Goal: Task Accomplishment & Management: Use online tool/utility

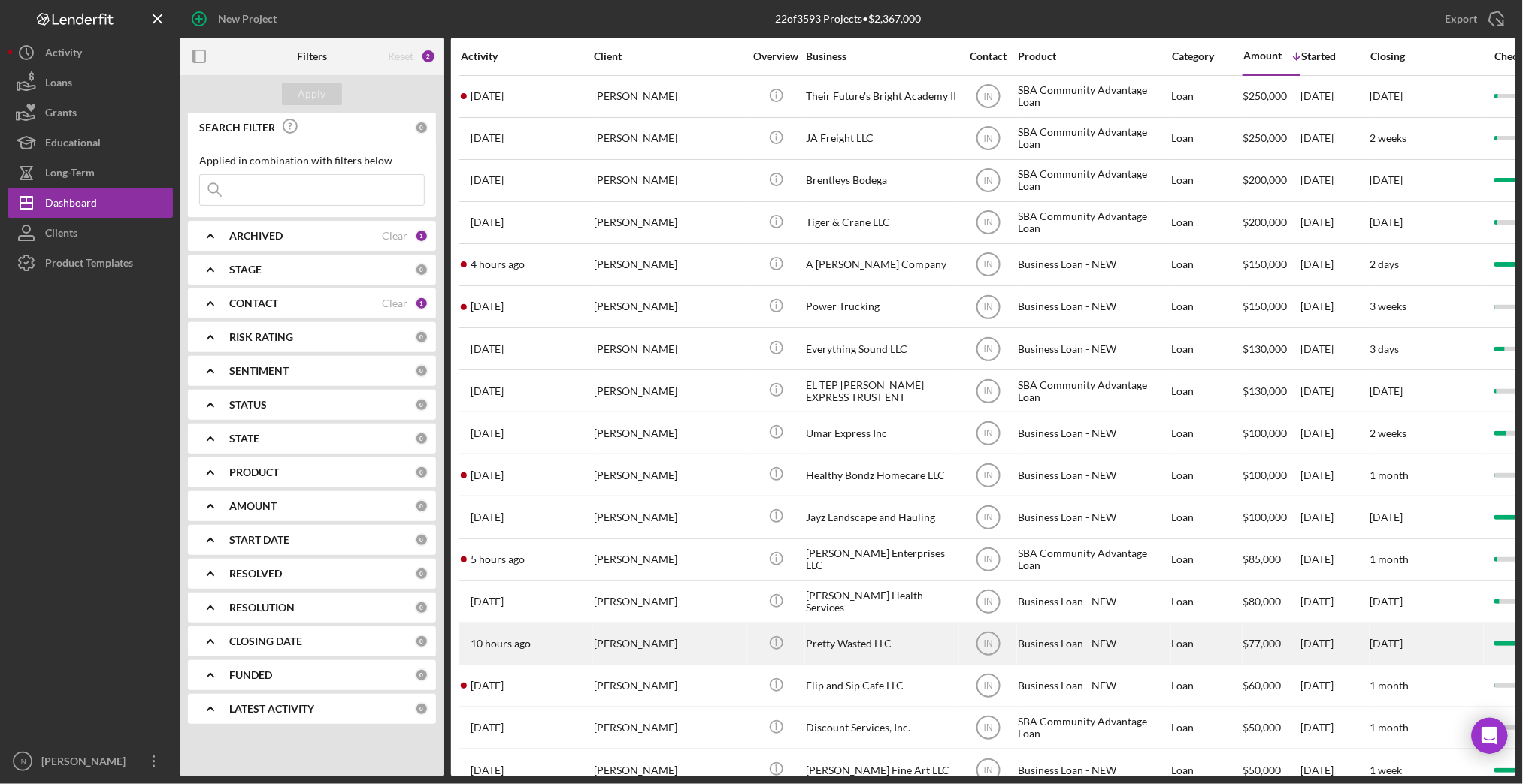
scroll to position [251, 0]
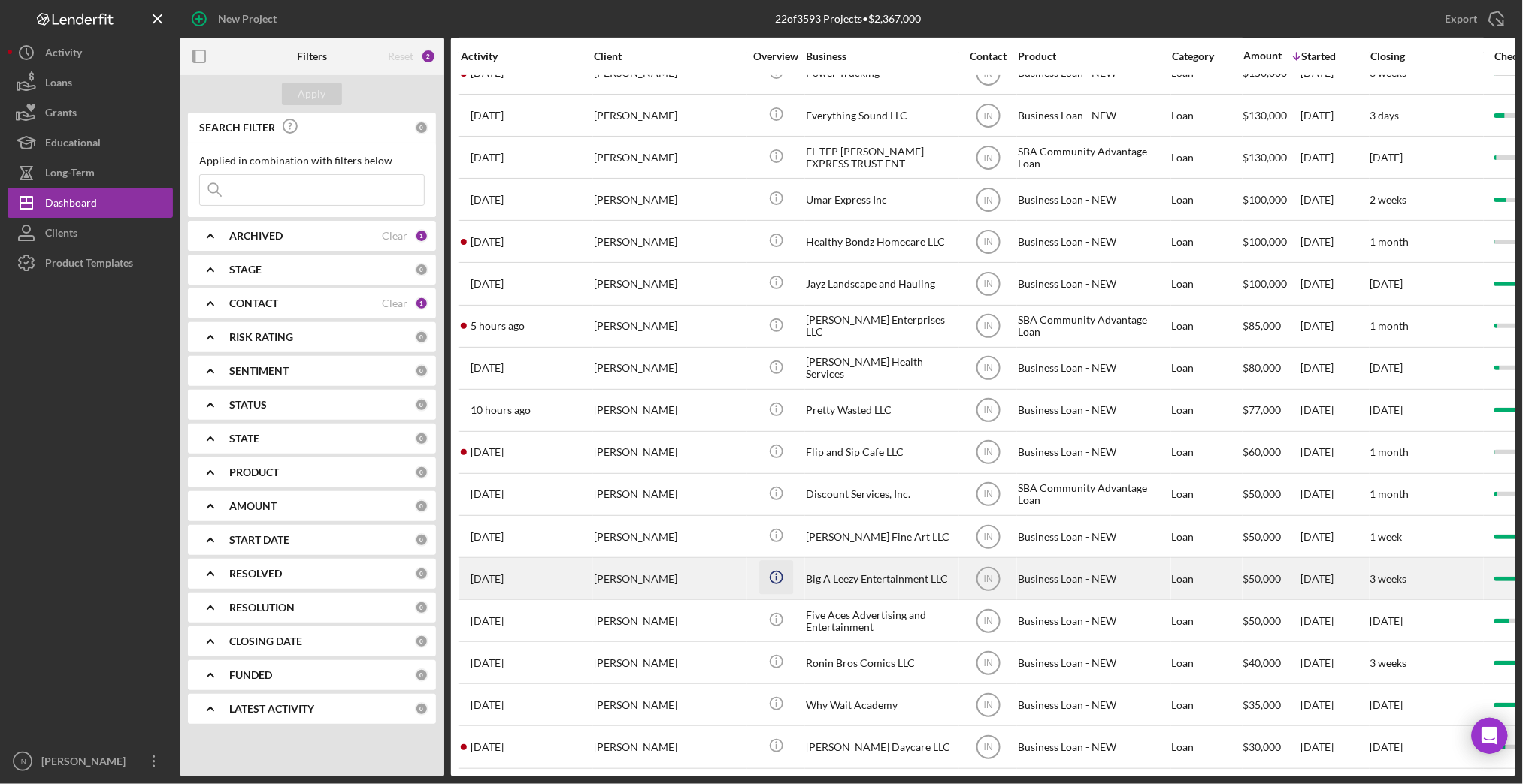
click at [762, 561] on icon "Icon/Info" at bounding box center [776, 578] width 34 height 34
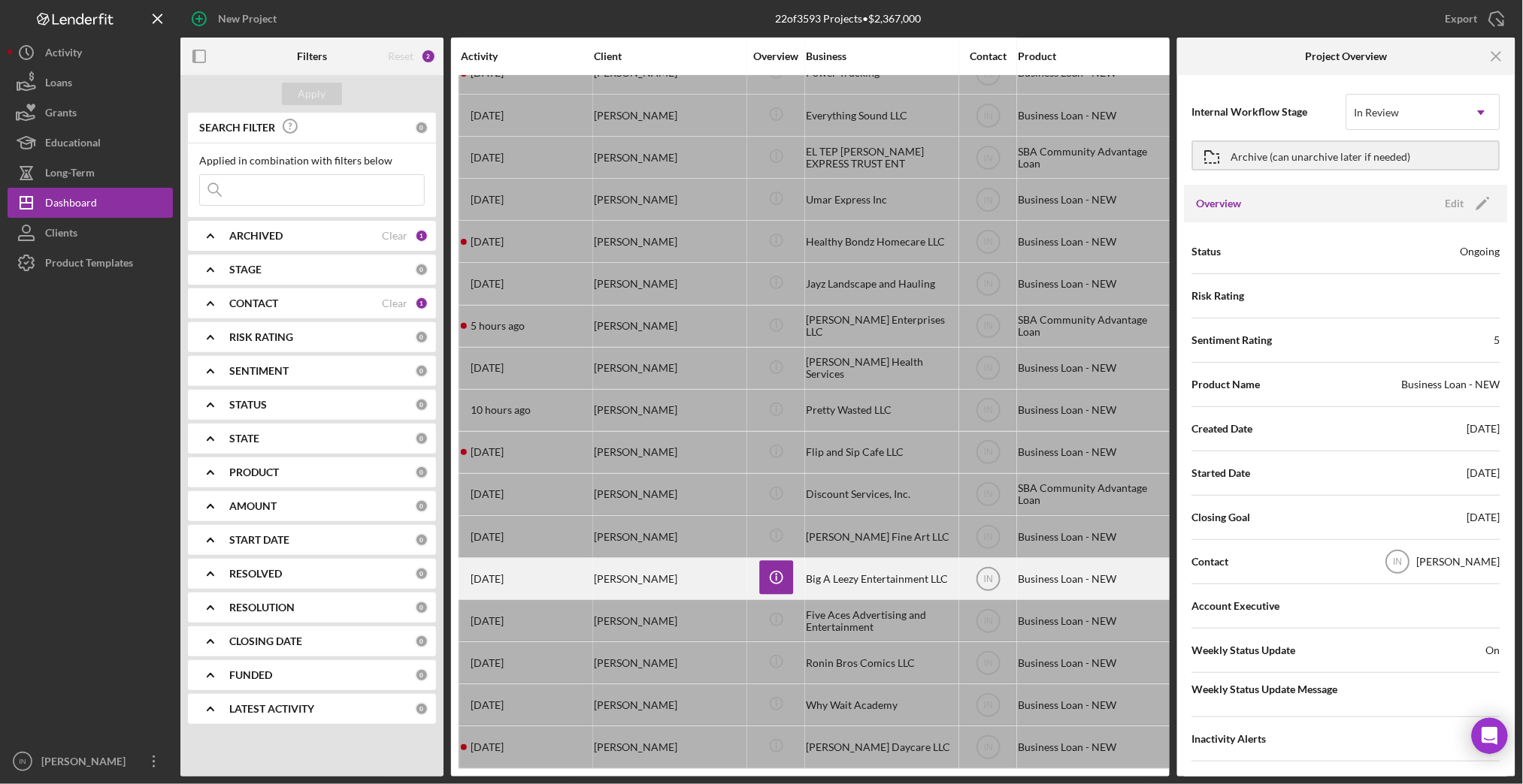
click at [701, 559] on div "[PERSON_NAME]" at bounding box center [668, 578] width 150 height 40
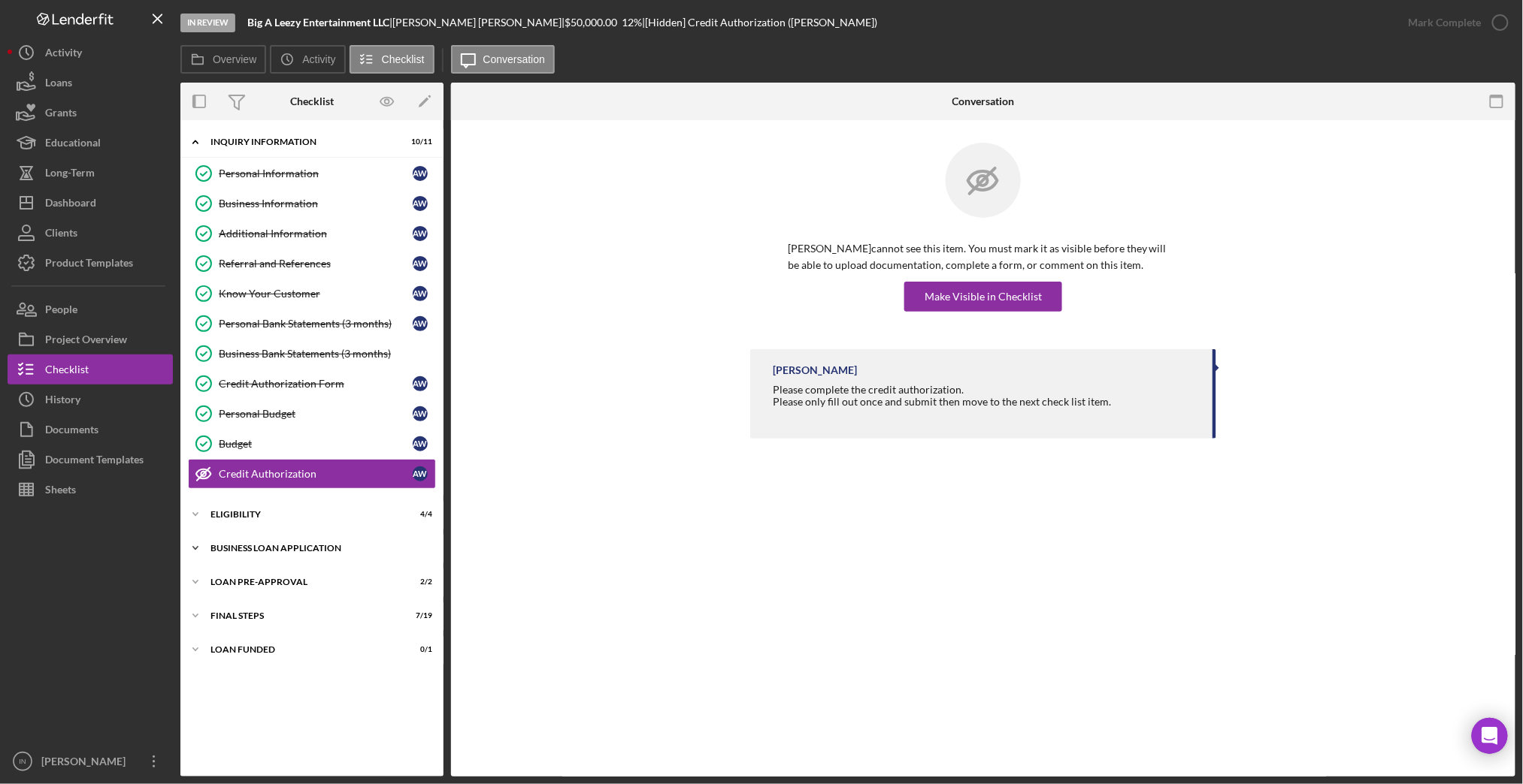
click at [310, 551] on div "BUSINESS LOAN APPLICATION" at bounding box center [317, 549] width 214 height 9
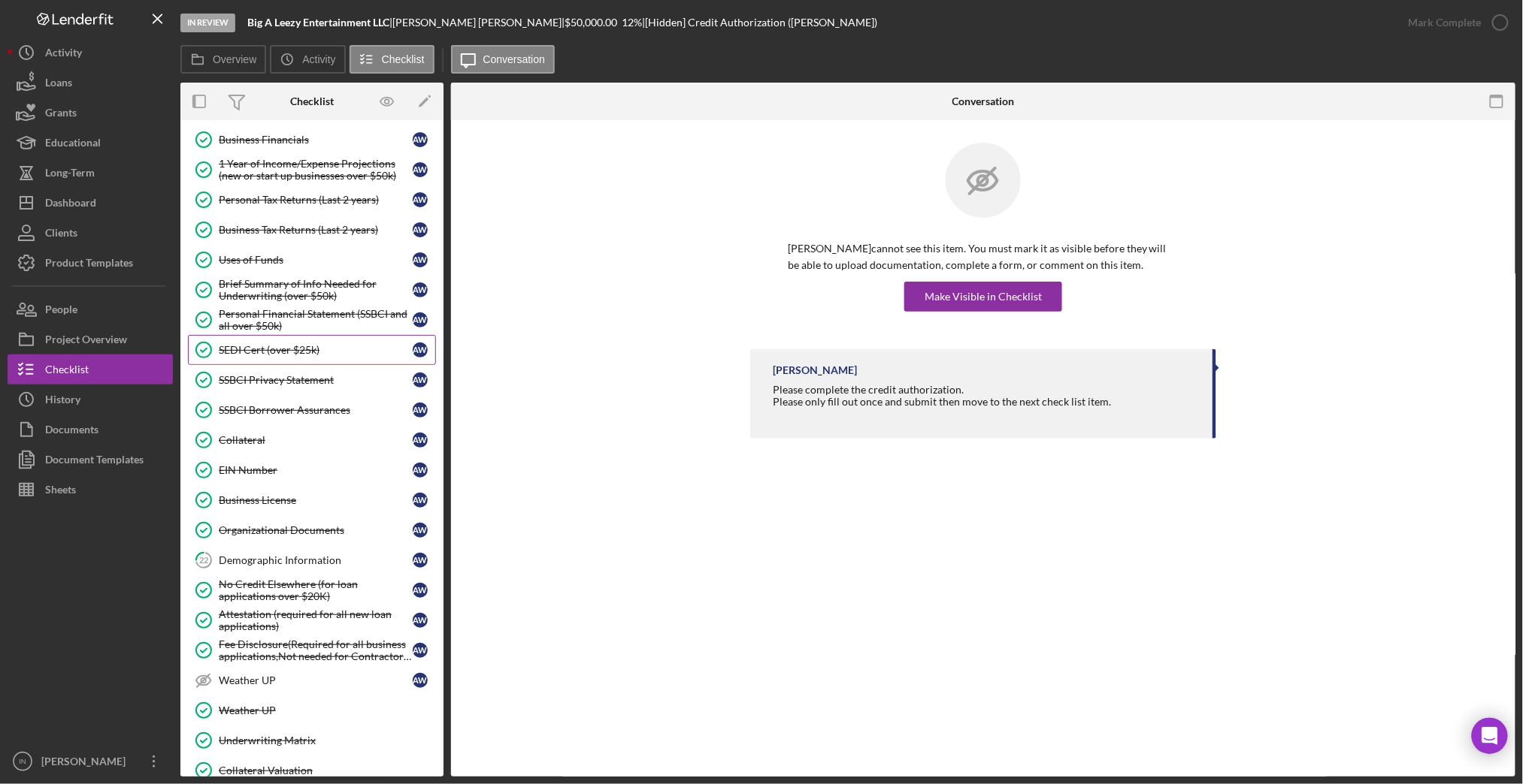
scroll to position [719, 0]
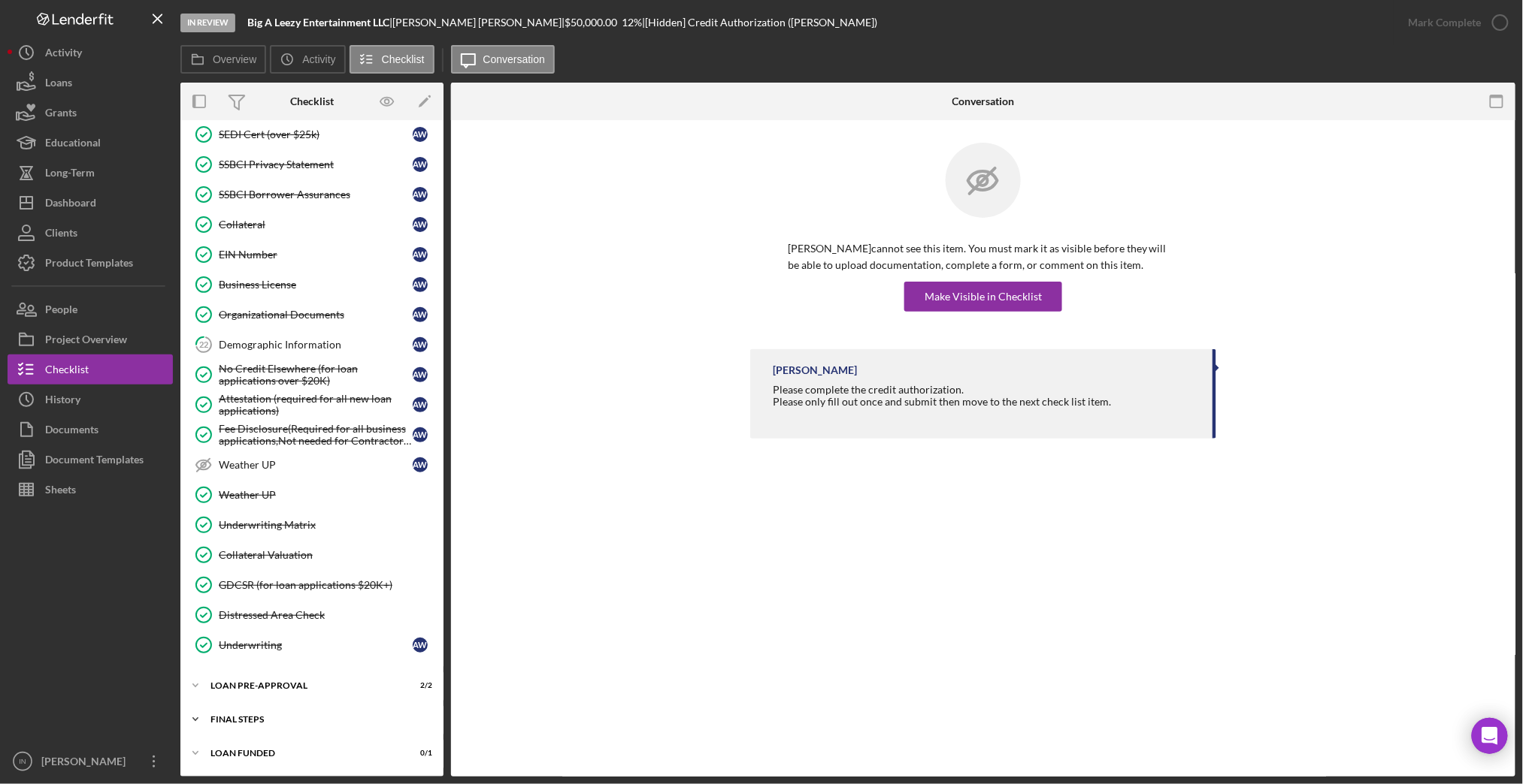
click at [285, 718] on div "FINAL STEPS" at bounding box center [317, 720] width 214 height 9
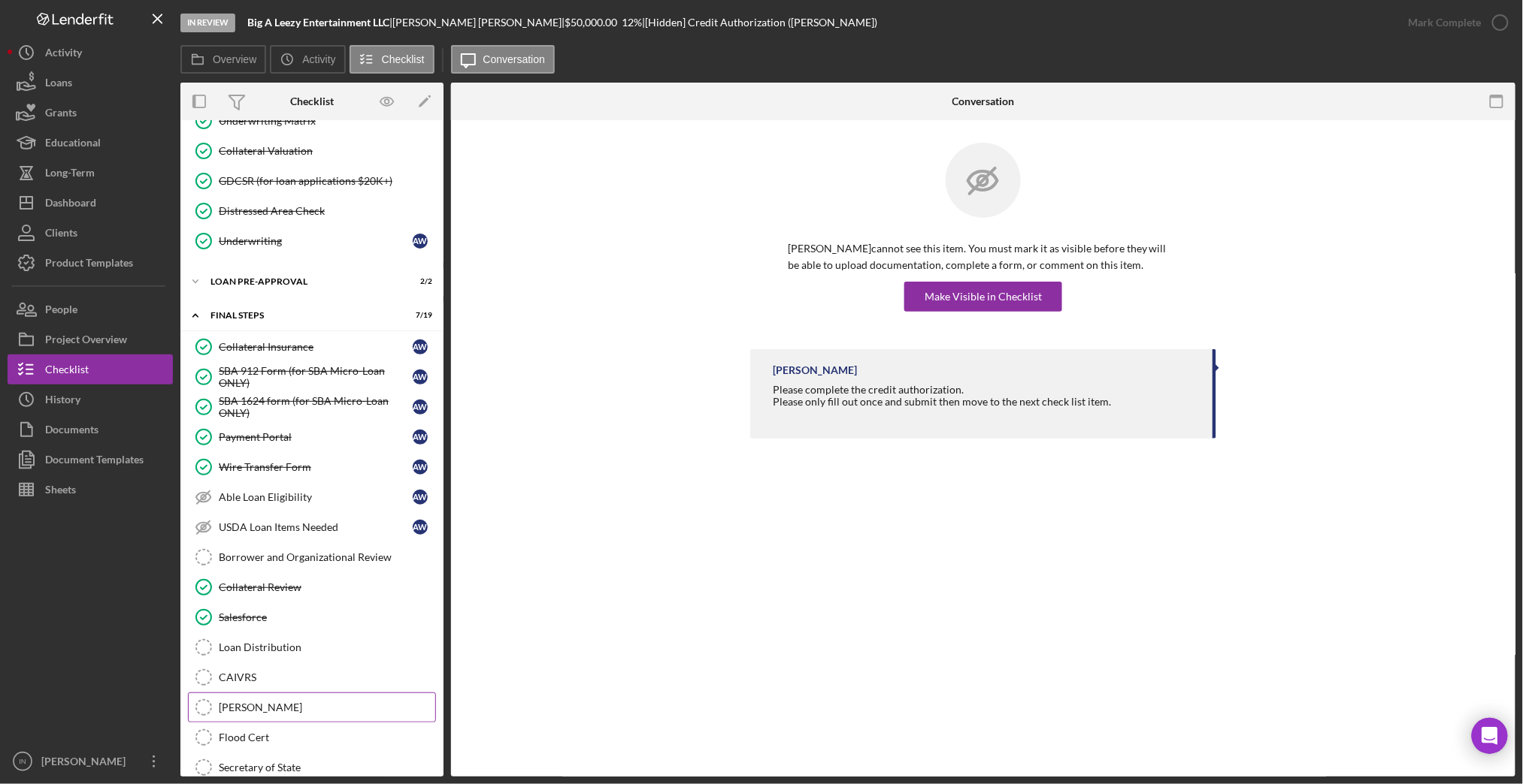
scroll to position [1300, 0]
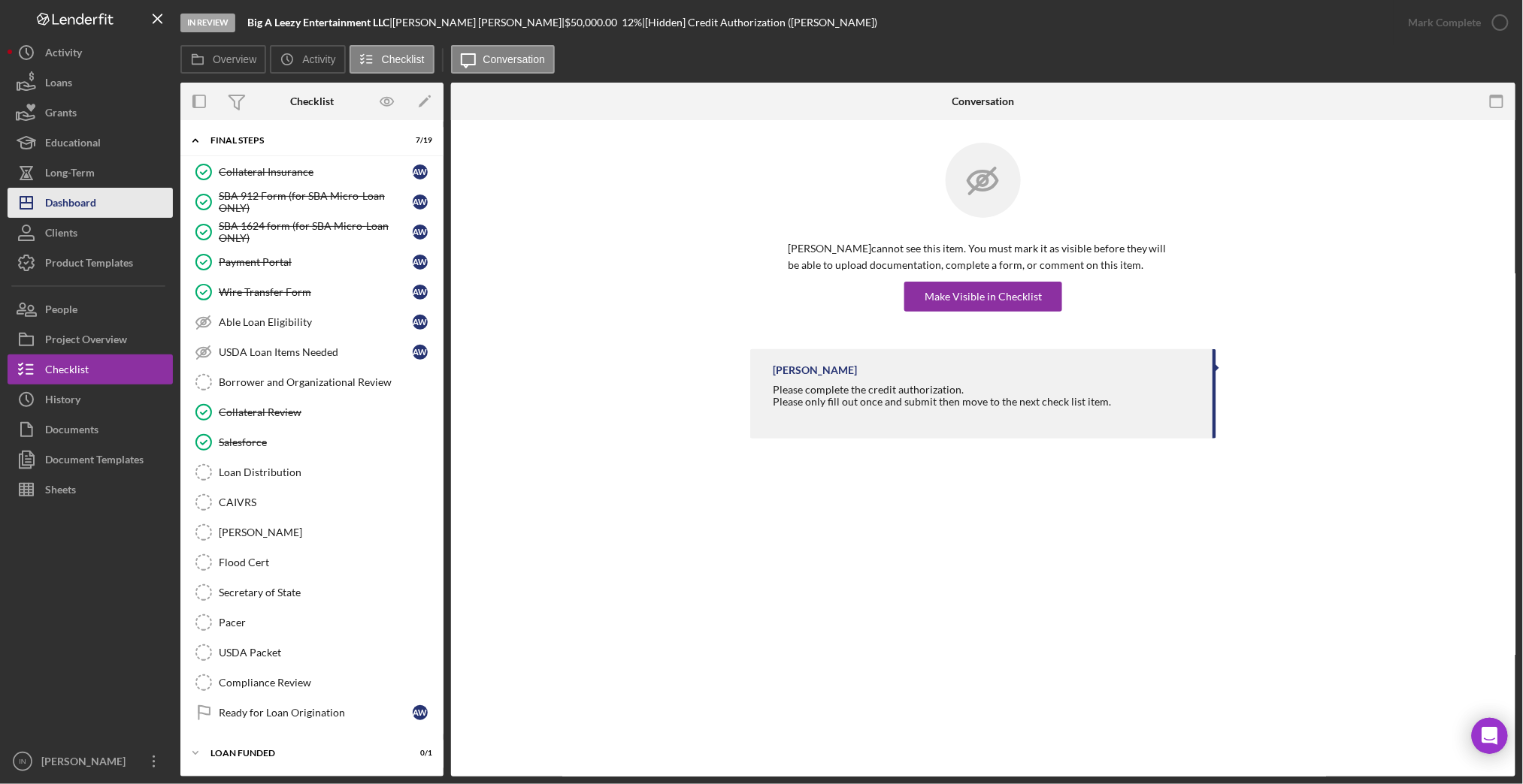
click at [99, 203] on button "Icon/Dashboard Dashboard" at bounding box center [90, 202] width 165 height 30
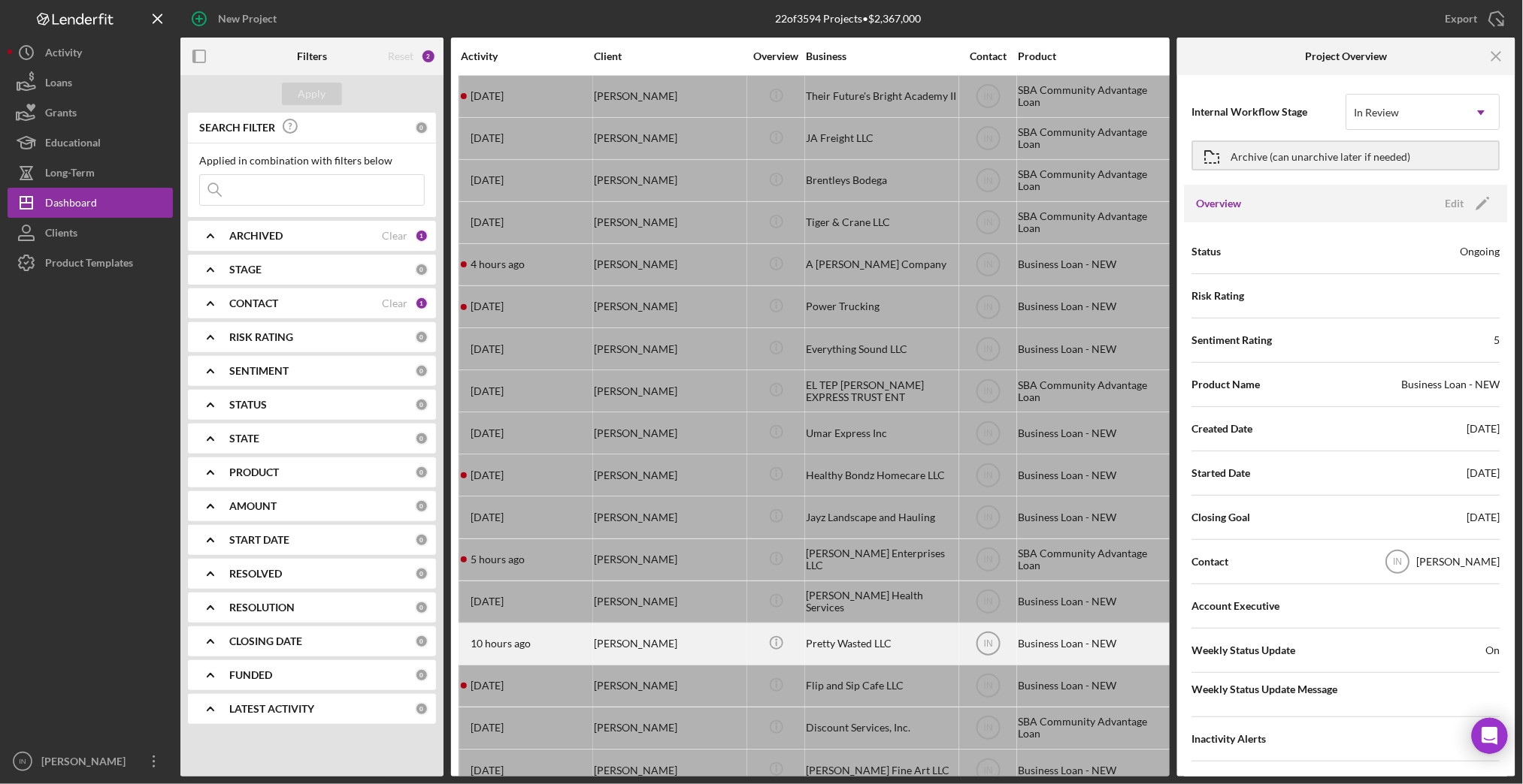
click at [656, 649] on div "[PERSON_NAME]" at bounding box center [668, 643] width 150 height 40
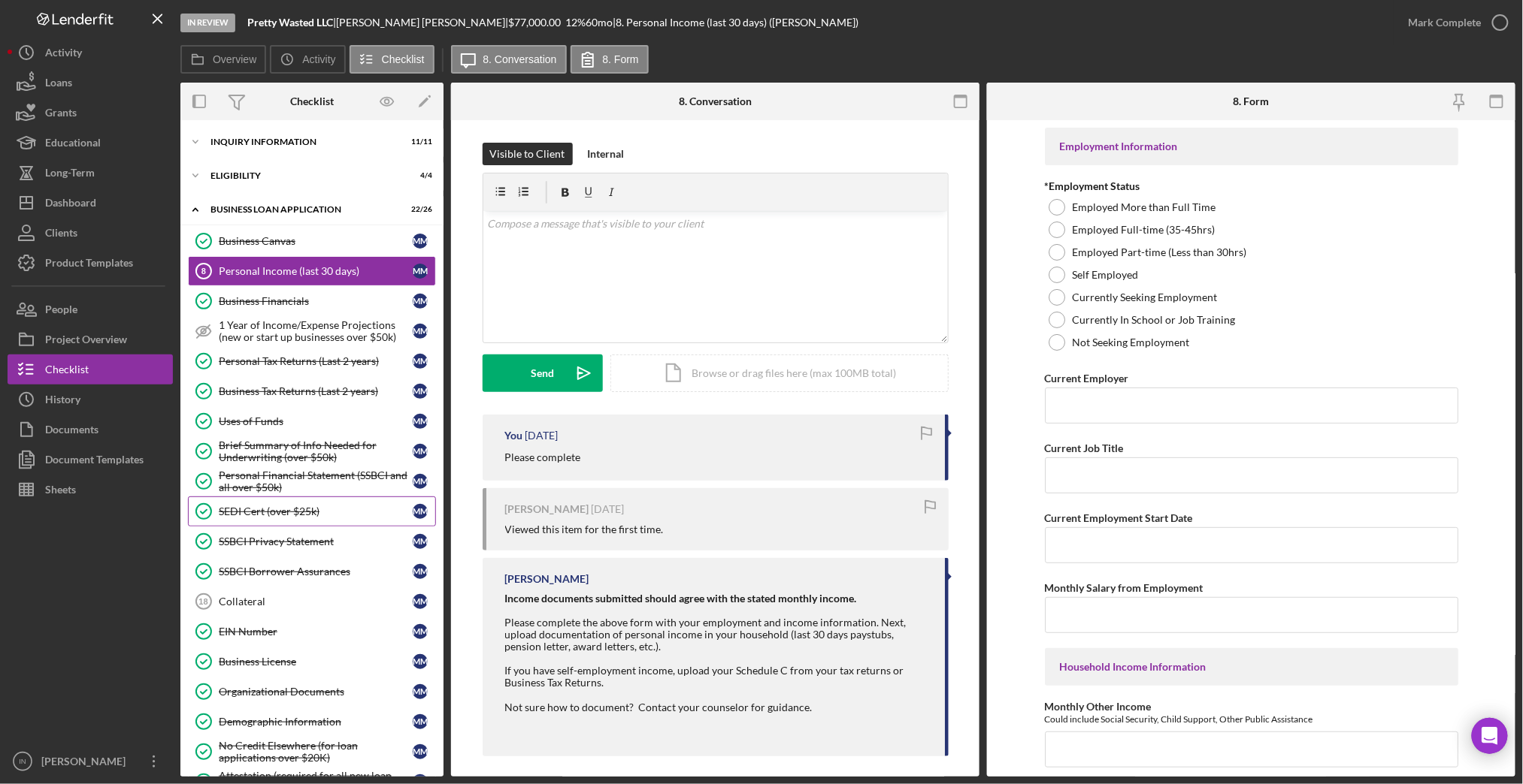
scroll to position [350, 0]
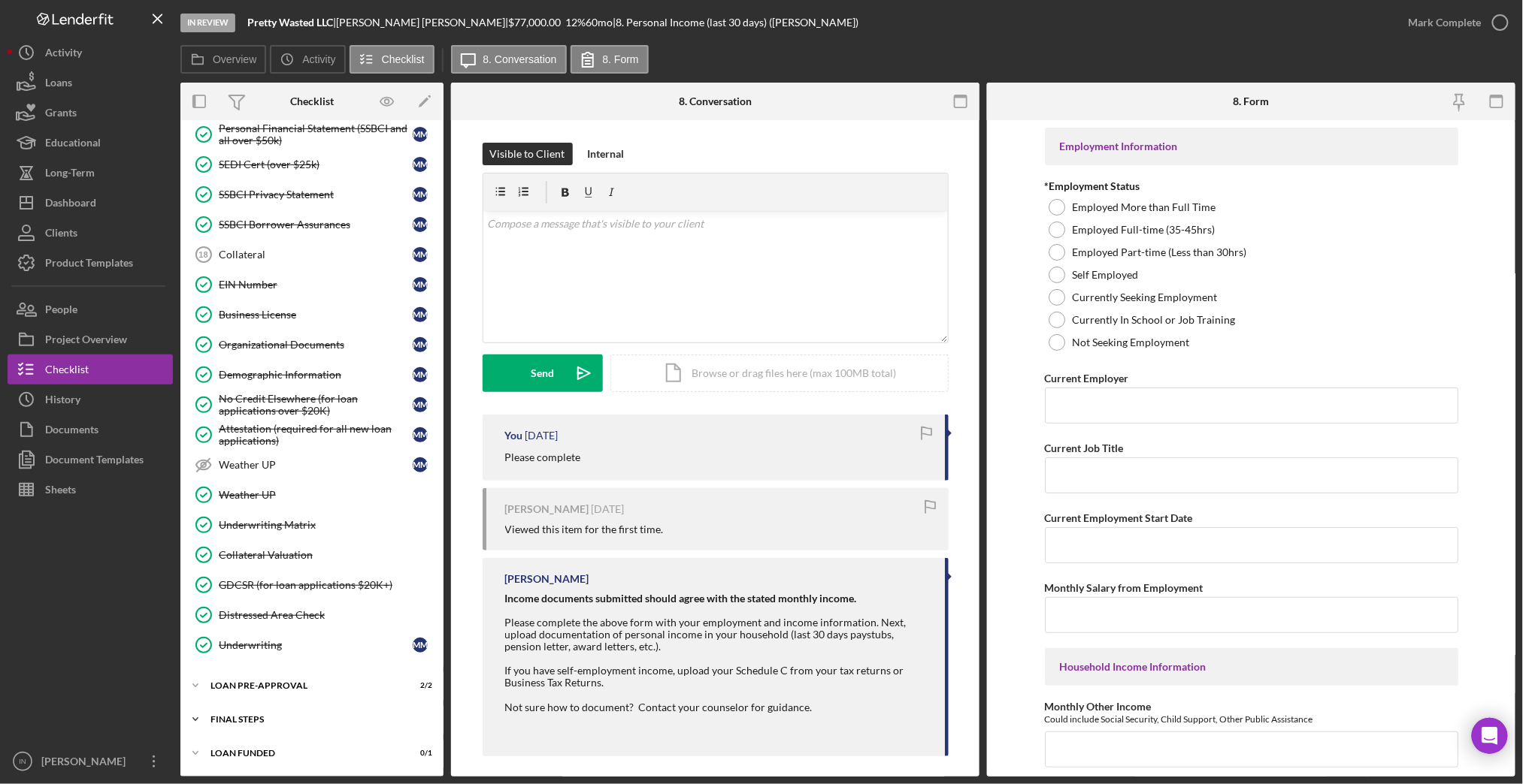
click at [274, 715] on div "FINAL STEPS" at bounding box center [317, 720] width 214 height 9
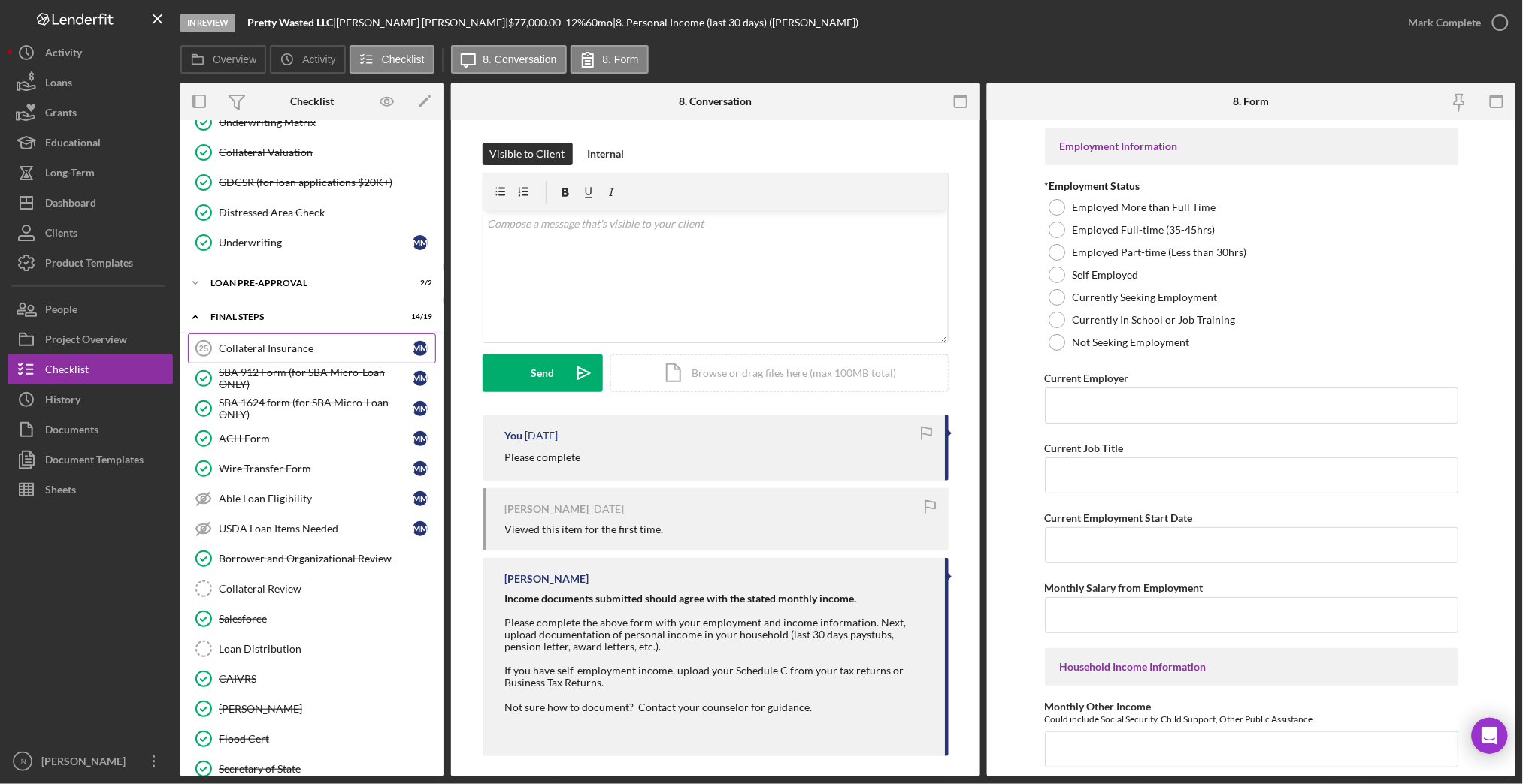
click at [279, 345] on div "Collateral Insurance" at bounding box center [315, 349] width 194 height 12
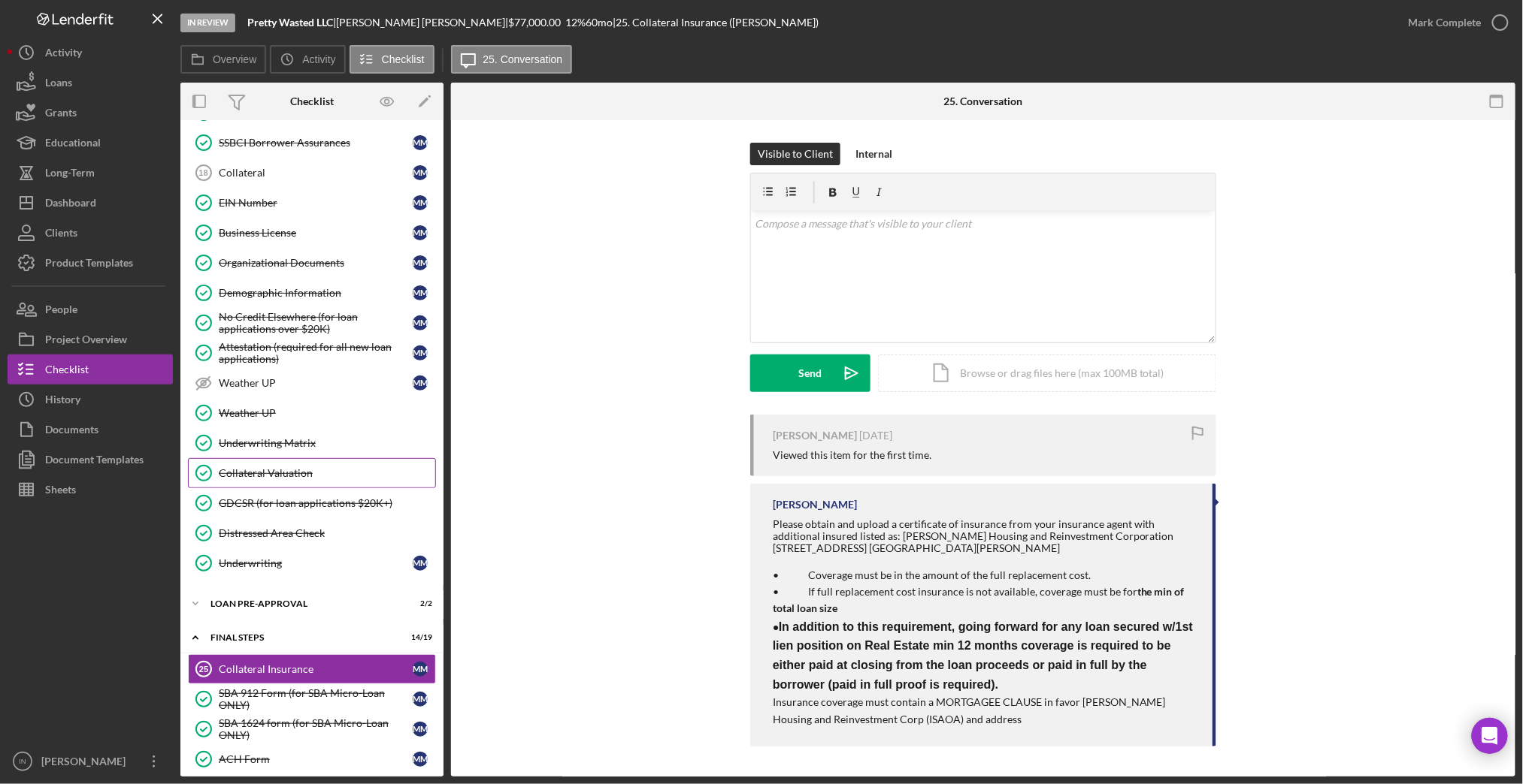
scroll to position [329, 0]
